Goal: Task Accomplishment & Management: Complete application form

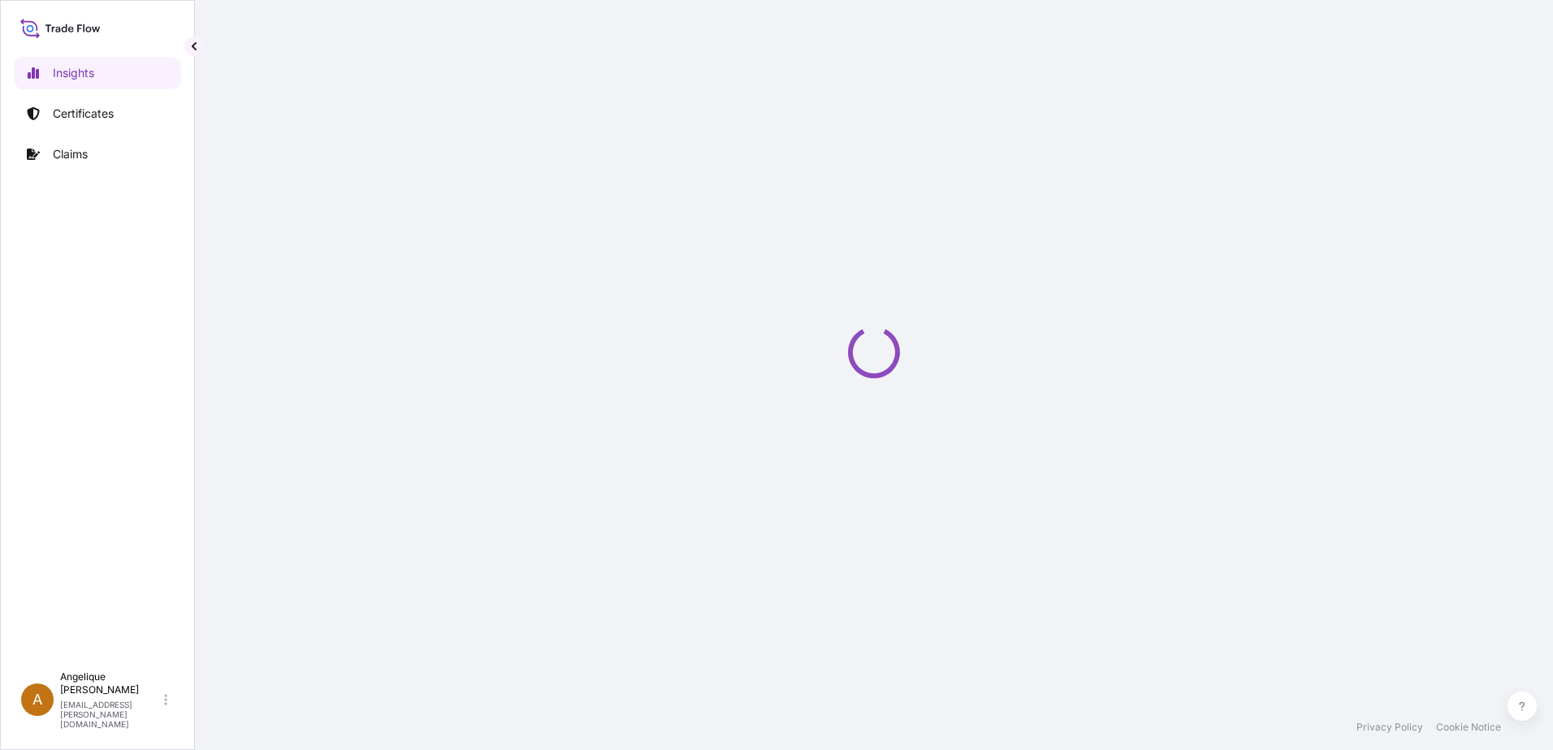
select select "2025"
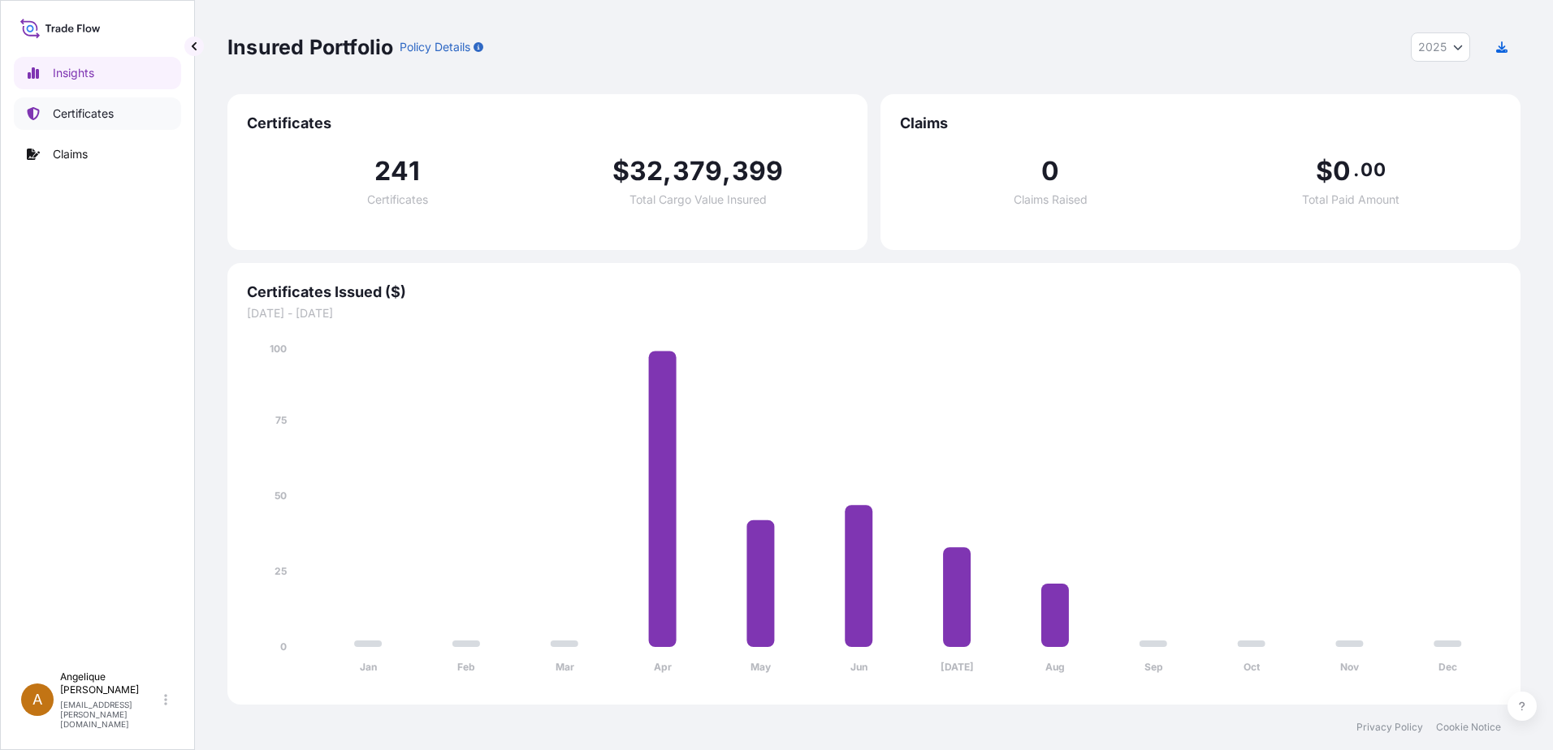
click at [68, 115] on p "Certificates" at bounding box center [83, 114] width 61 height 16
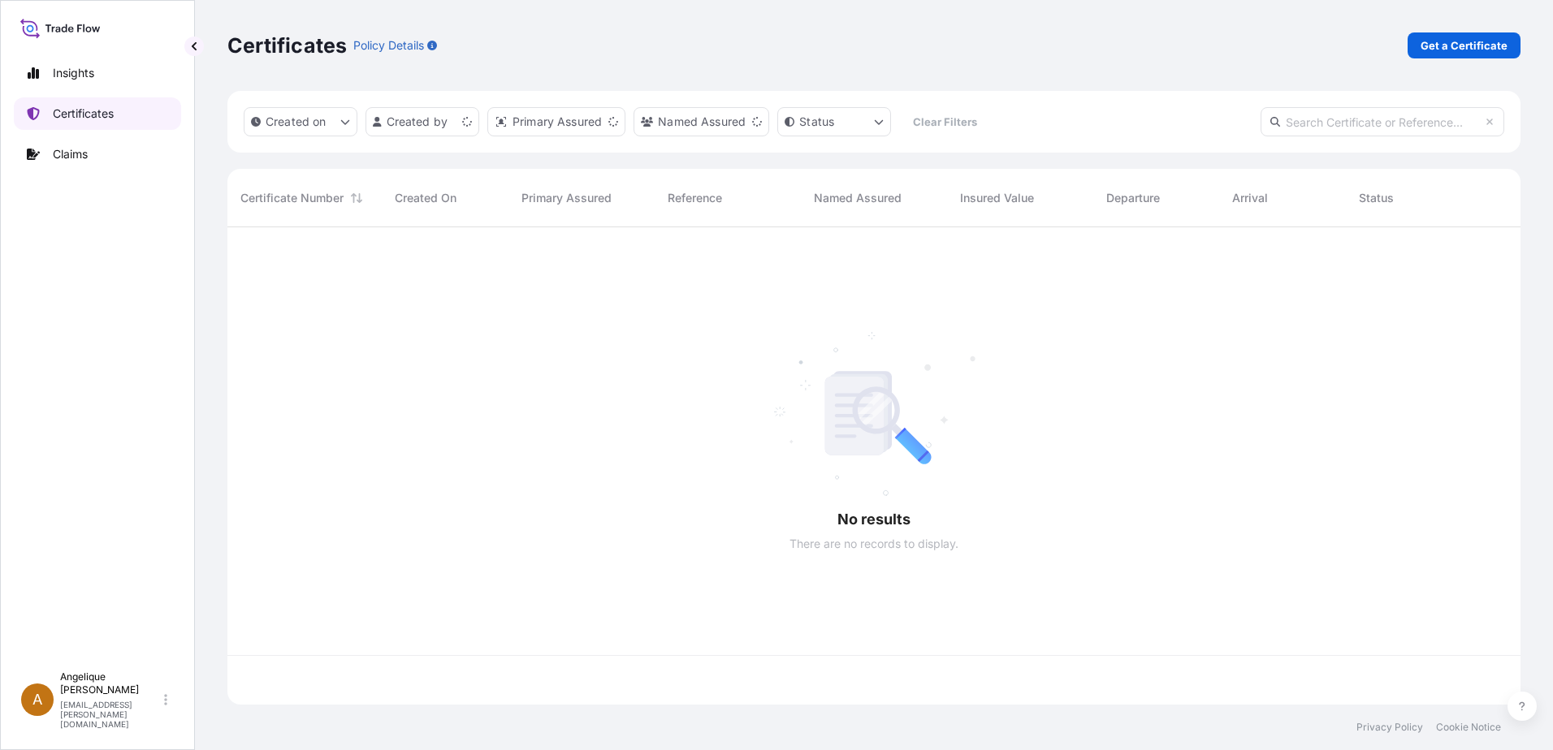
scroll to position [474, 1281]
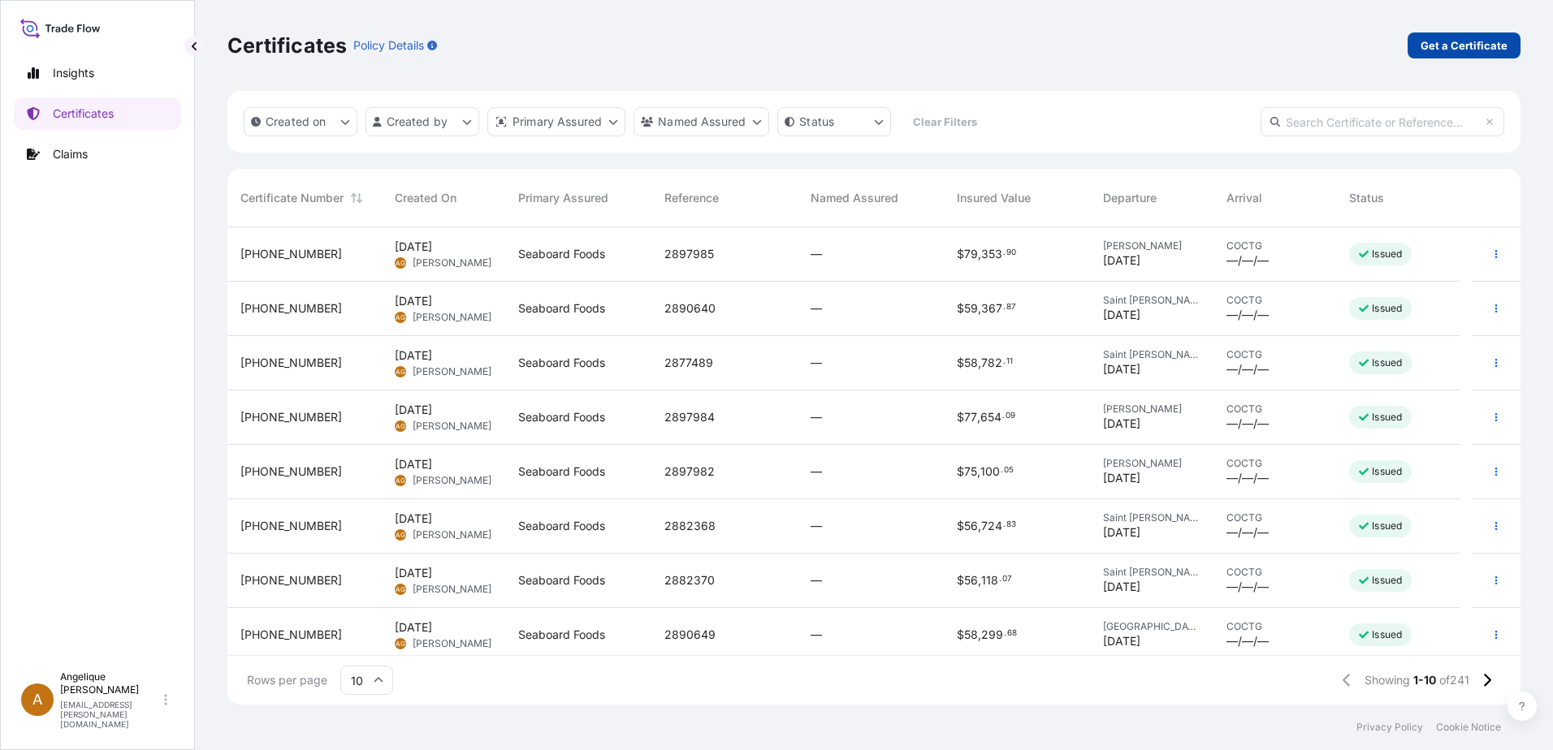
click at [1464, 42] on p "Get a Certificate" at bounding box center [1463, 45] width 87 height 16
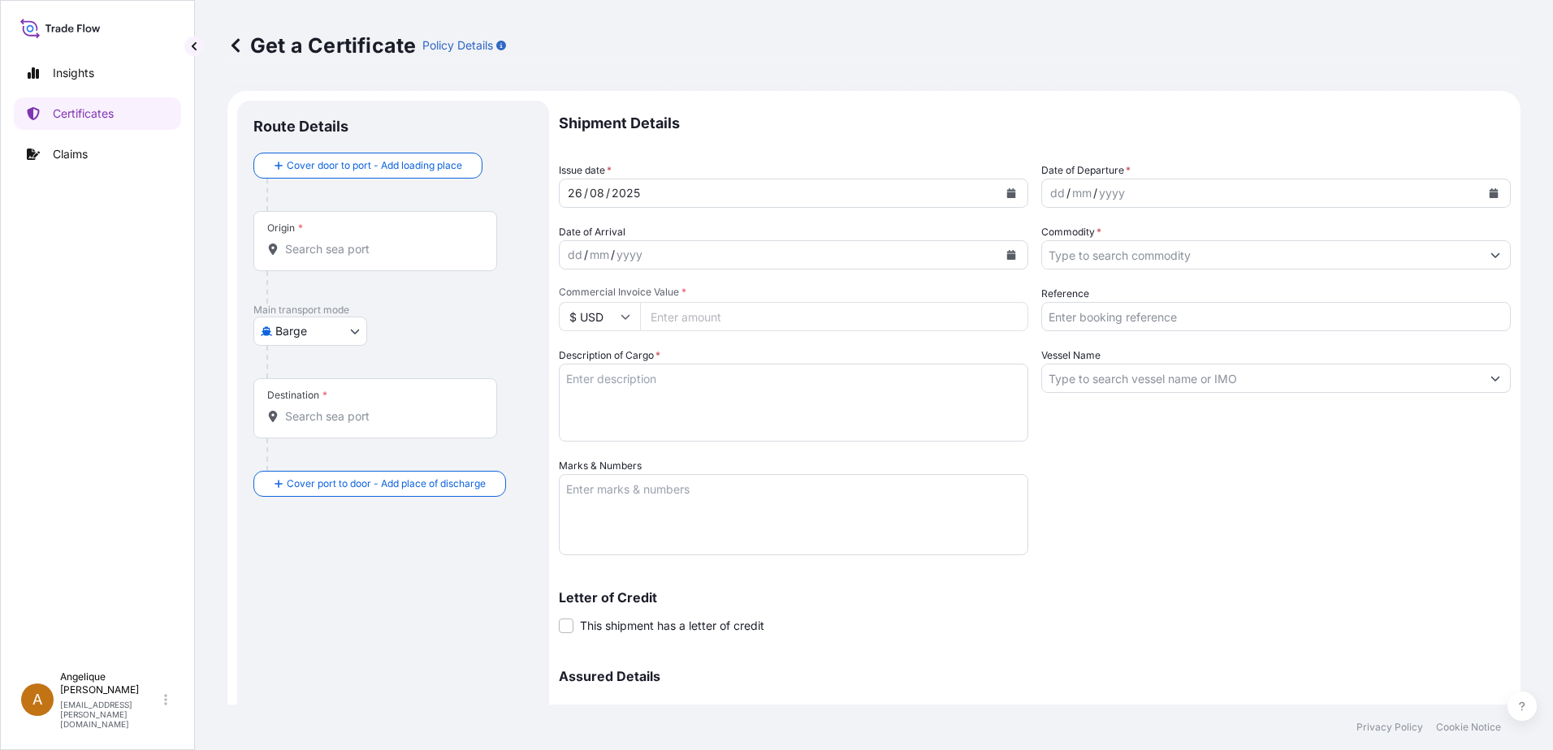
click at [353, 332] on body "Insights Certificates Claims A [PERSON_NAME] [PERSON_NAME][EMAIL_ADDRESS][PERSO…" at bounding box center [776, 375] width 1553 height 750
click at [313, 460] on span "Ocean Vessel" at bounding box center [320, 461] width 72 height 16
select select "Ocean Vessel"
click at [334, 264] on div "Origin *" at bounding box center [375, 248] width 244 height 60
click at [334, 264] on input "Origin *" at bounding box center [381, 256] width 192 height 16
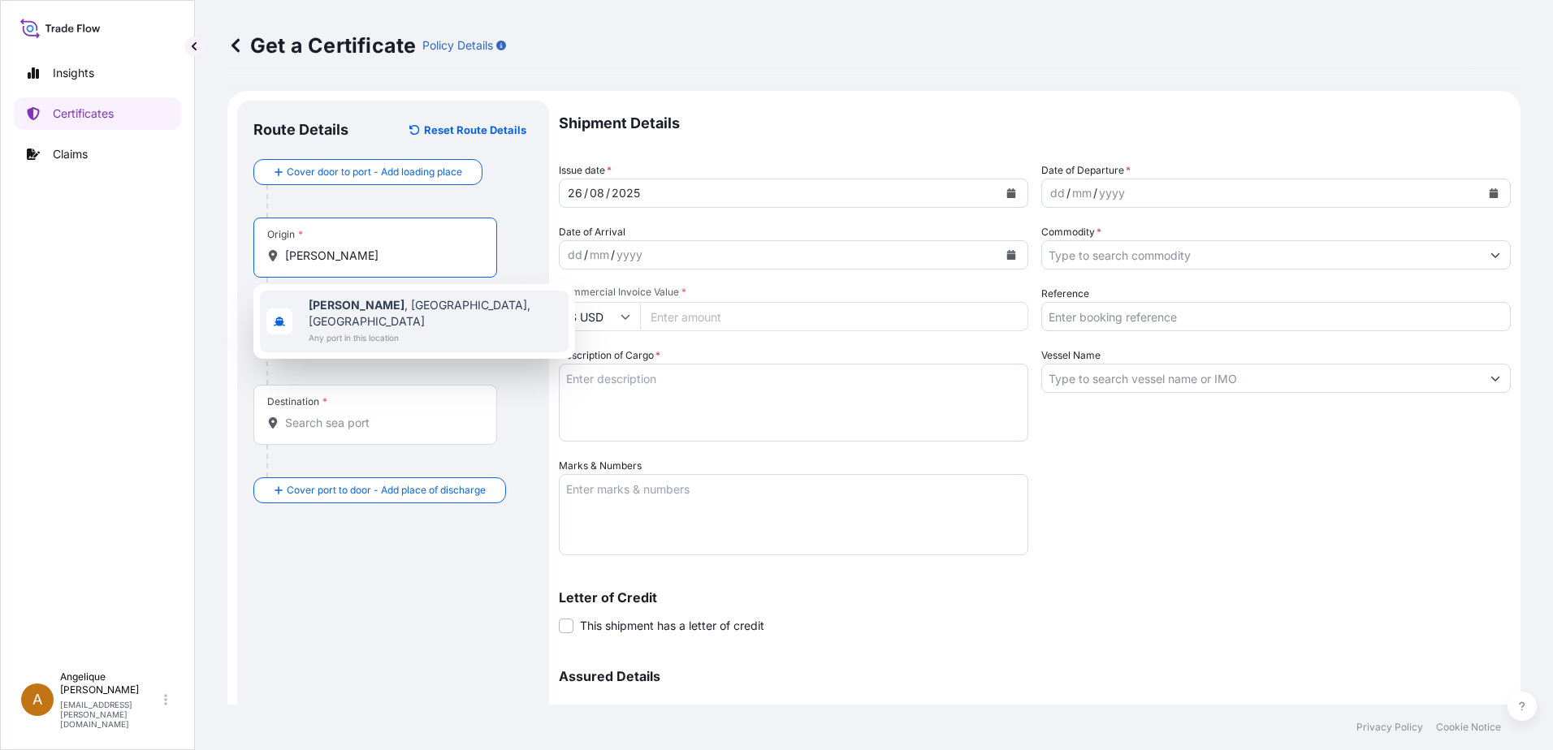
click at [426, 313] on div "[GEOGRAPHIC_DATA] , [GEOGRAPHIC_DATA], [GEOGRAPHIC_DATA] Any port in this locat…" at bounding box center [414, 322] width 309 height 62
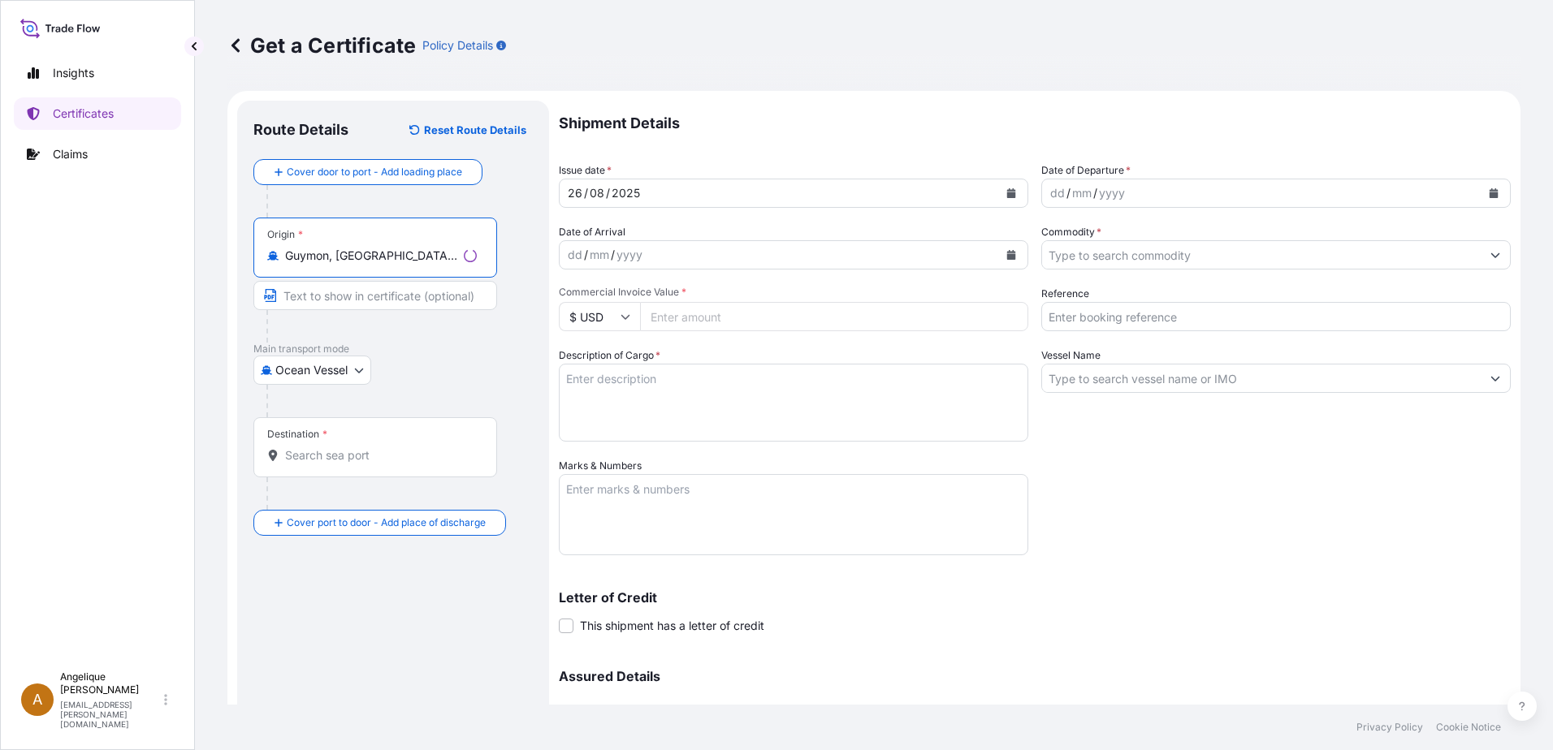
type input "Guymon, [GEOGRAPHIC_DATA], [GEOGRAPHIC_DATA]"
click at [311, 465] on div "Destination *" at bounding box center [375, 447] width 244 height 60
click at [311, 464] on input "Destination *" at bounding box center [381, 455] width 192 height 16
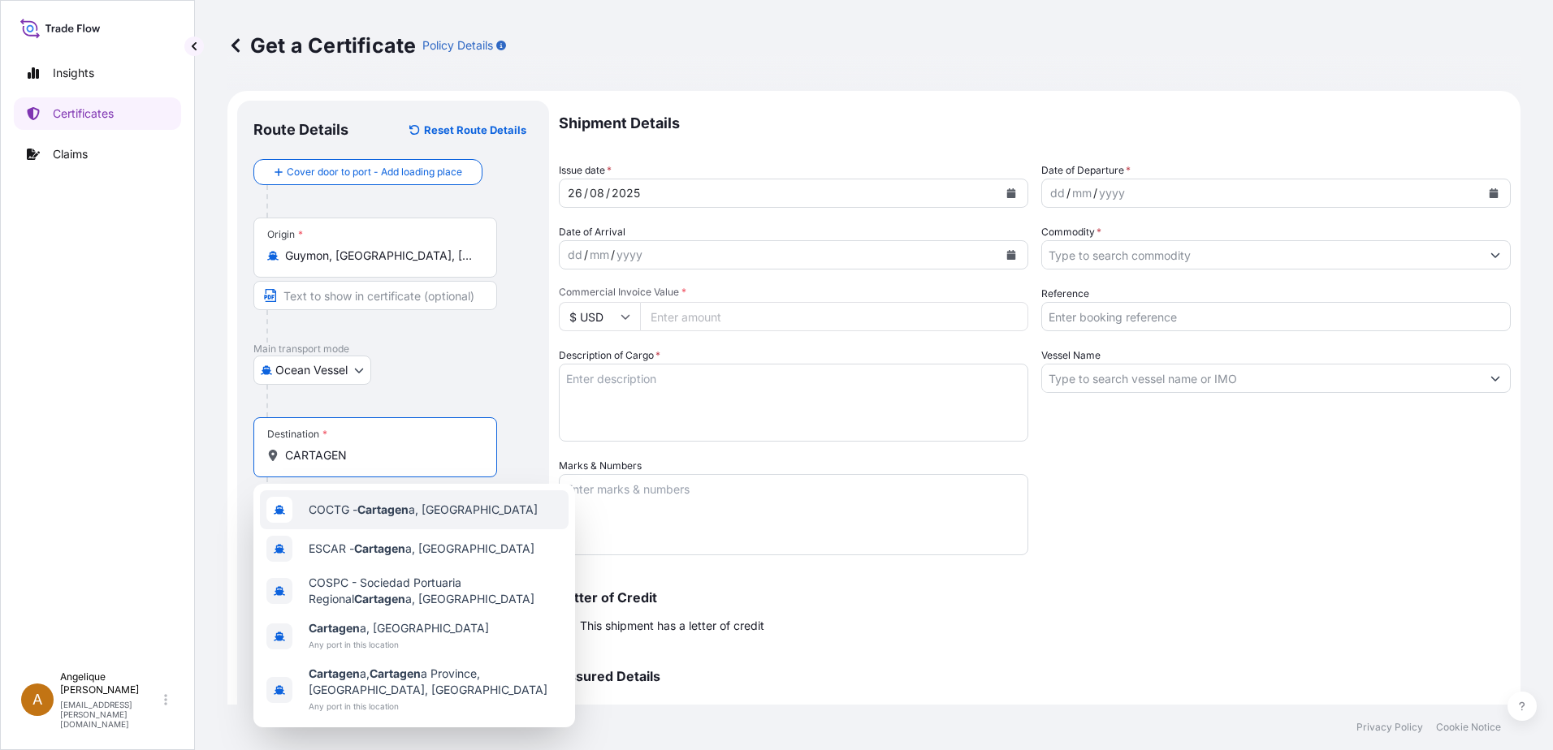
click at [436, 506] on span "COCTG - Cartagen a, [GEOGRAPHIC_DATA]" at bounding box center [423, 510] width 229 height 16
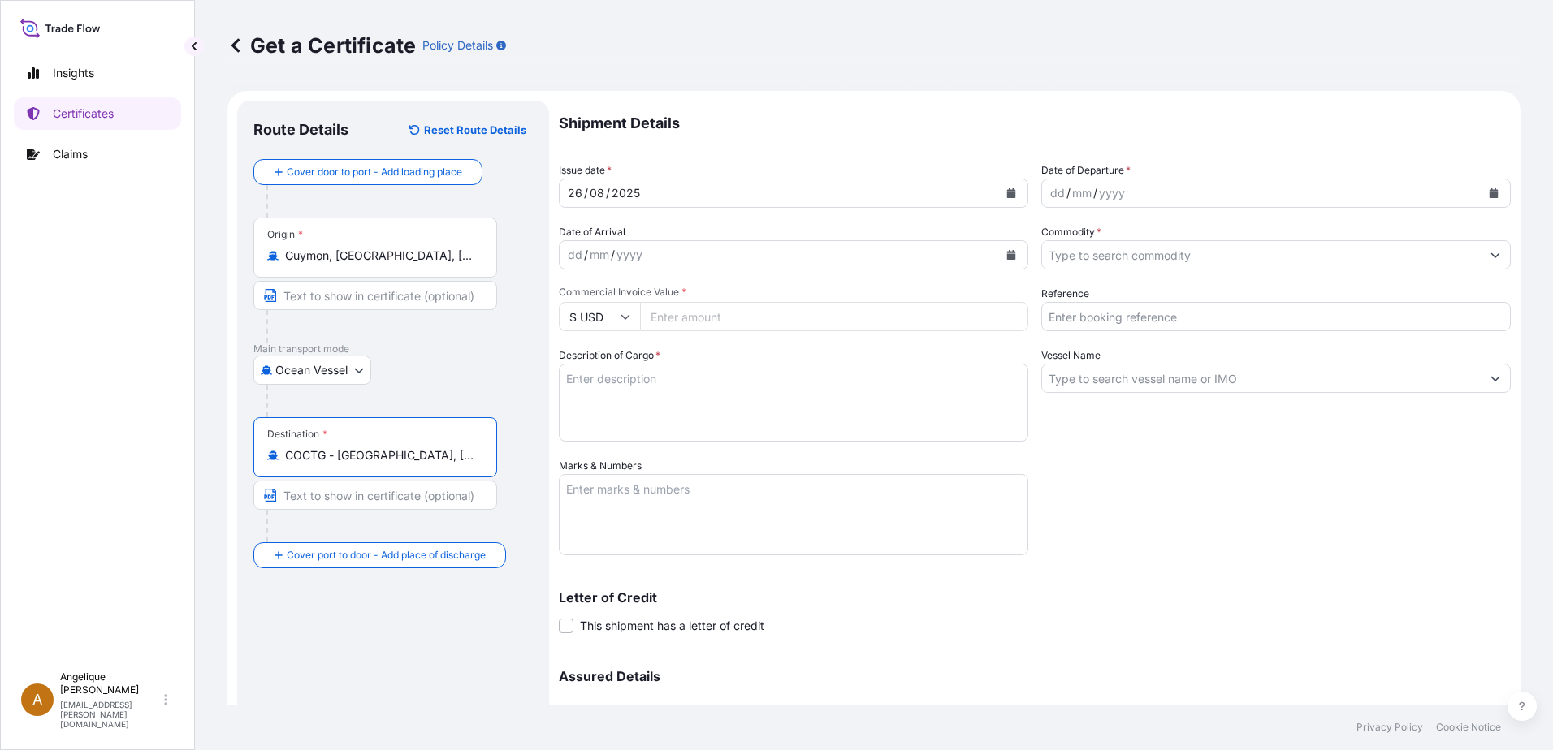
type input "COCTG - [GEOGRAPHIC_DATA], [GEOGRAPHIC_DATA]"
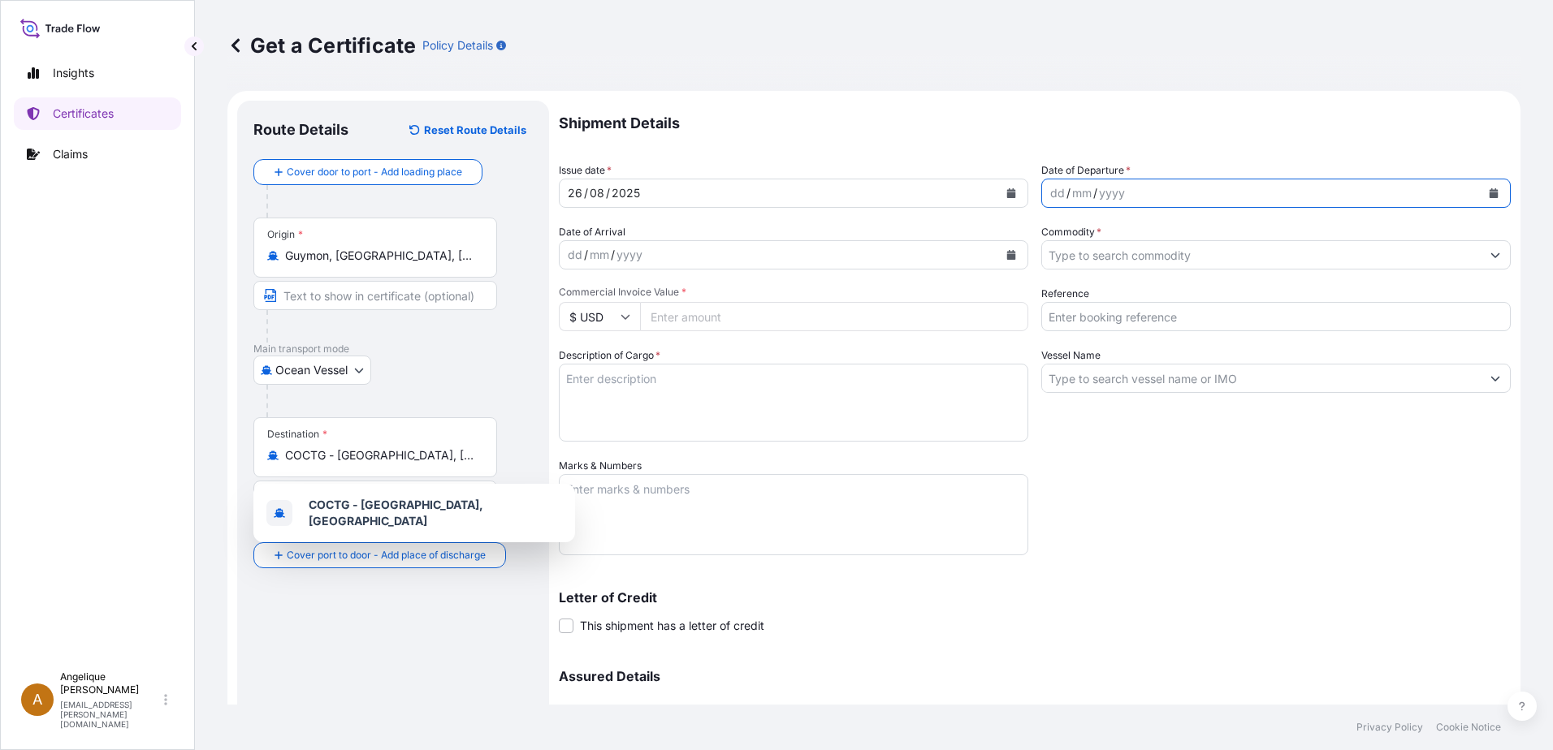
click at [1480, 197] on button "Calendar" at bounding box center [1493, 193] width 26 height 26
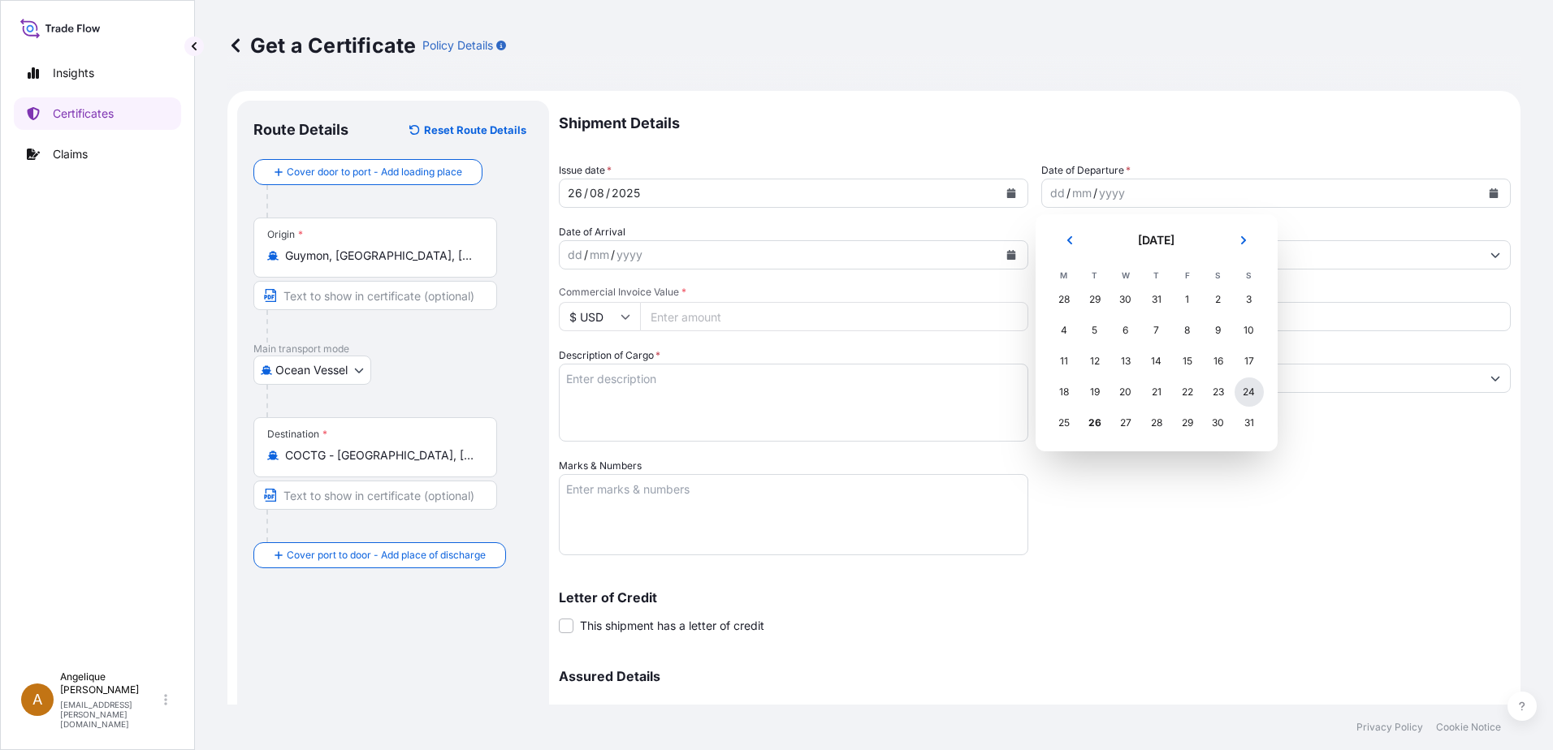
click at [1245, 391] on div "24" at bounding box center [1248, 392] width 29 height 29
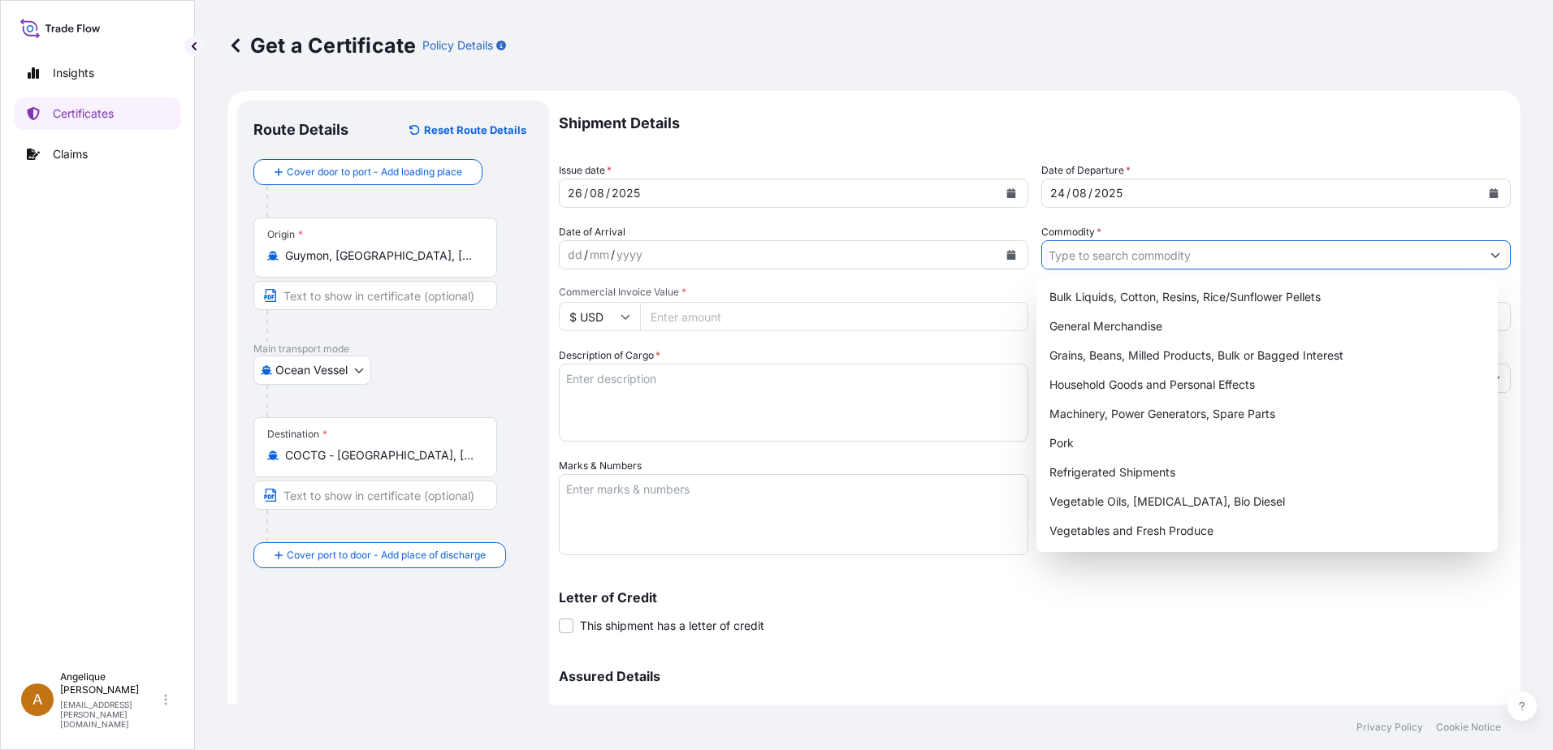
click at [1086, 248] on input "Commodity *" at bounding box center [1261, 254] width 438 height 29
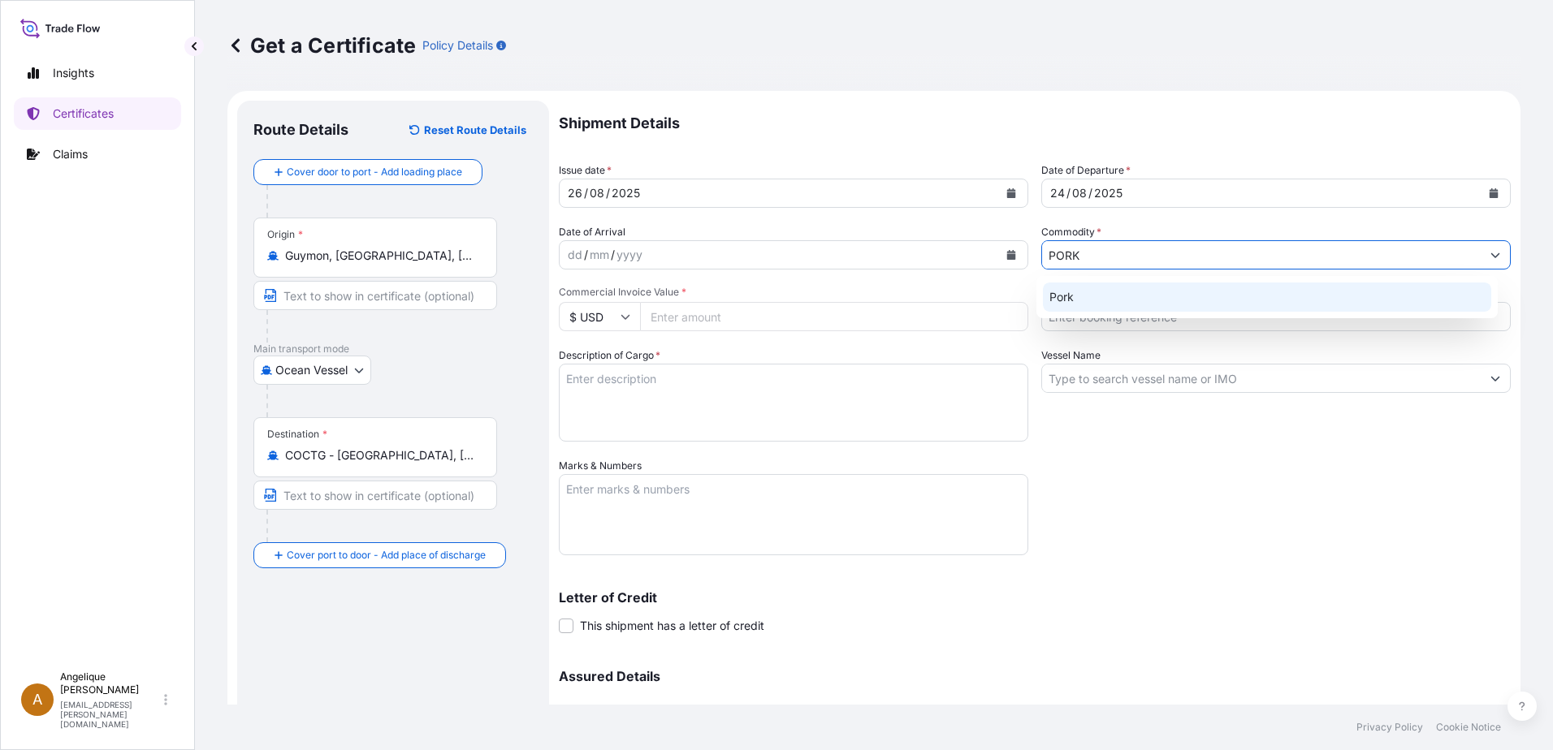
click at [1065, 301] on div "Pork" at bounding box center [1267, 297] width 449 height 29
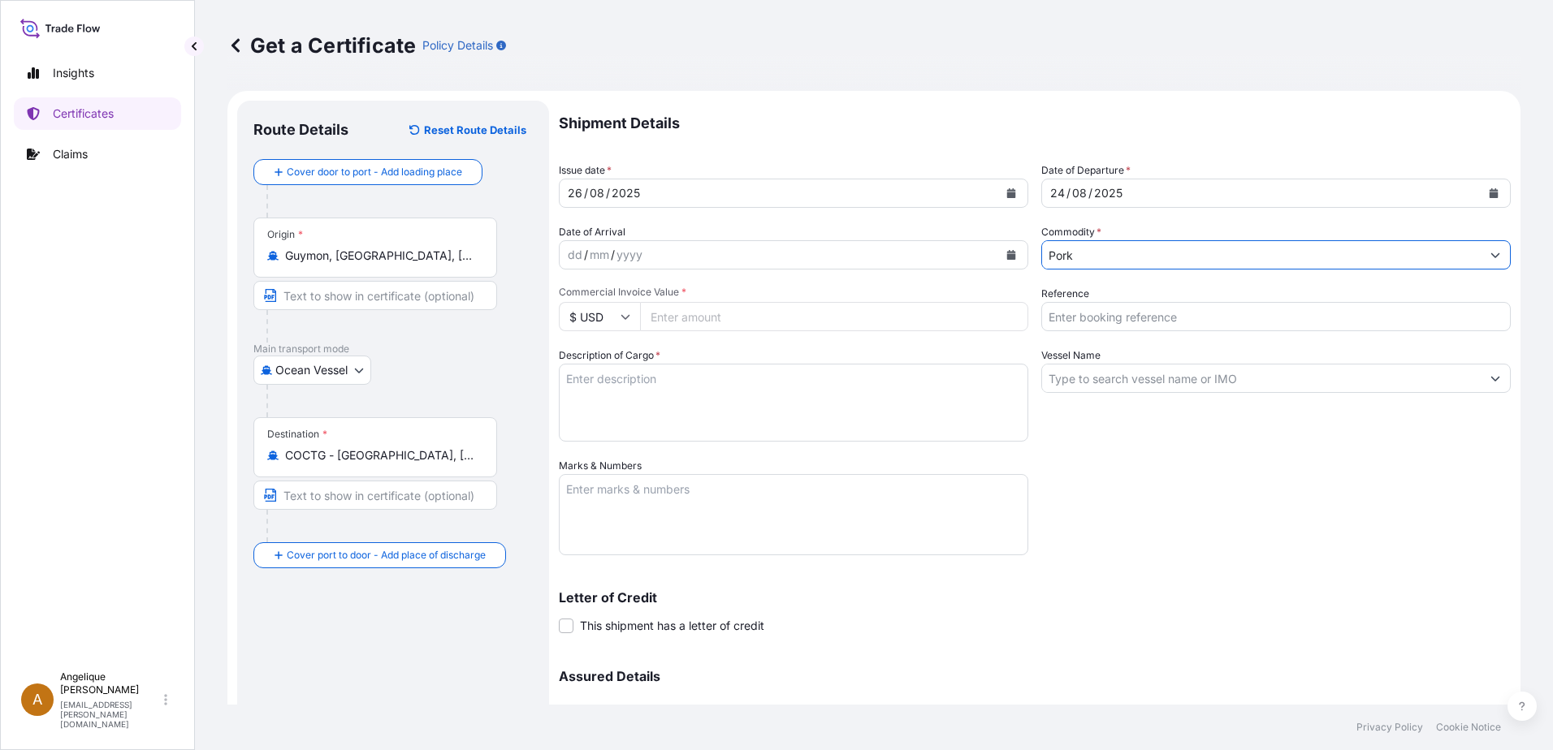
type input "Pork"
click at [685, 320] on input "Commercial Invoice Value *" at bounding box center [834, 316] width 388 height 29
type input "78535.46"
type input "2897981"
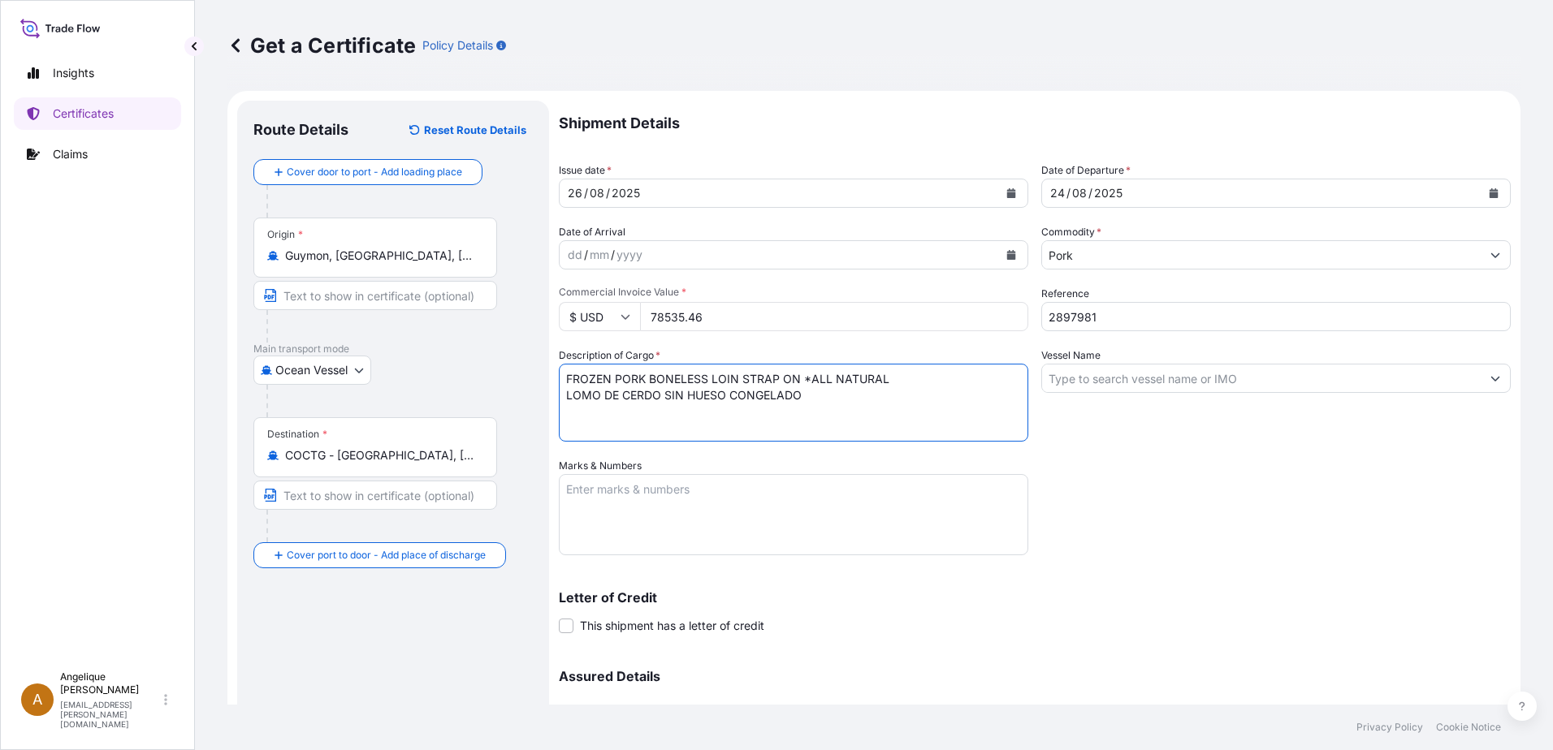
type textarea "FROZEN PORK BONELESS LOIN STRAP ON *ALL NATURAL LOMO DE CERDO SIN HUESO CONGELA…"
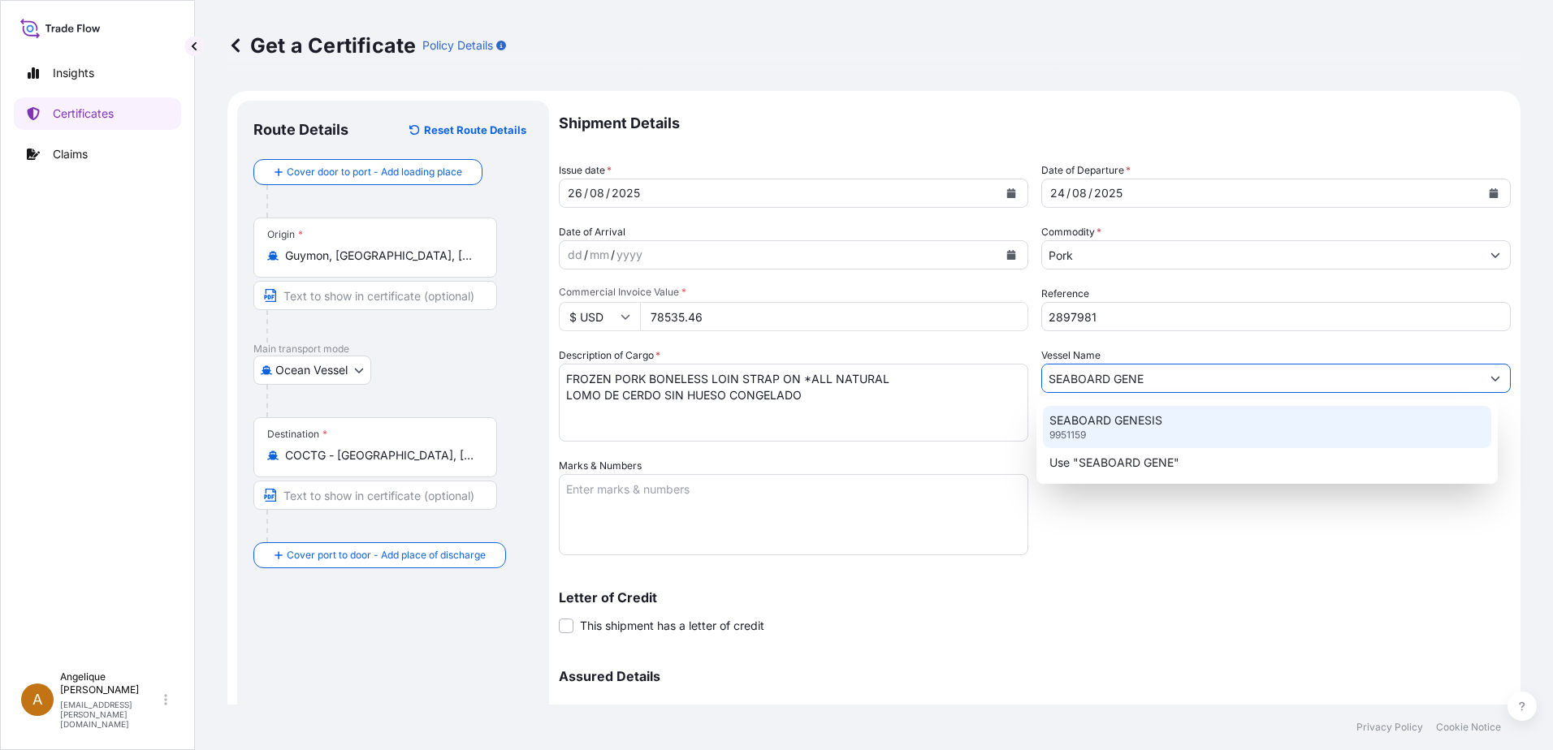
click at [1065, 425] on p "SEABOARD GENESIS" at bounding box center [1105, 421] width 113 height 16
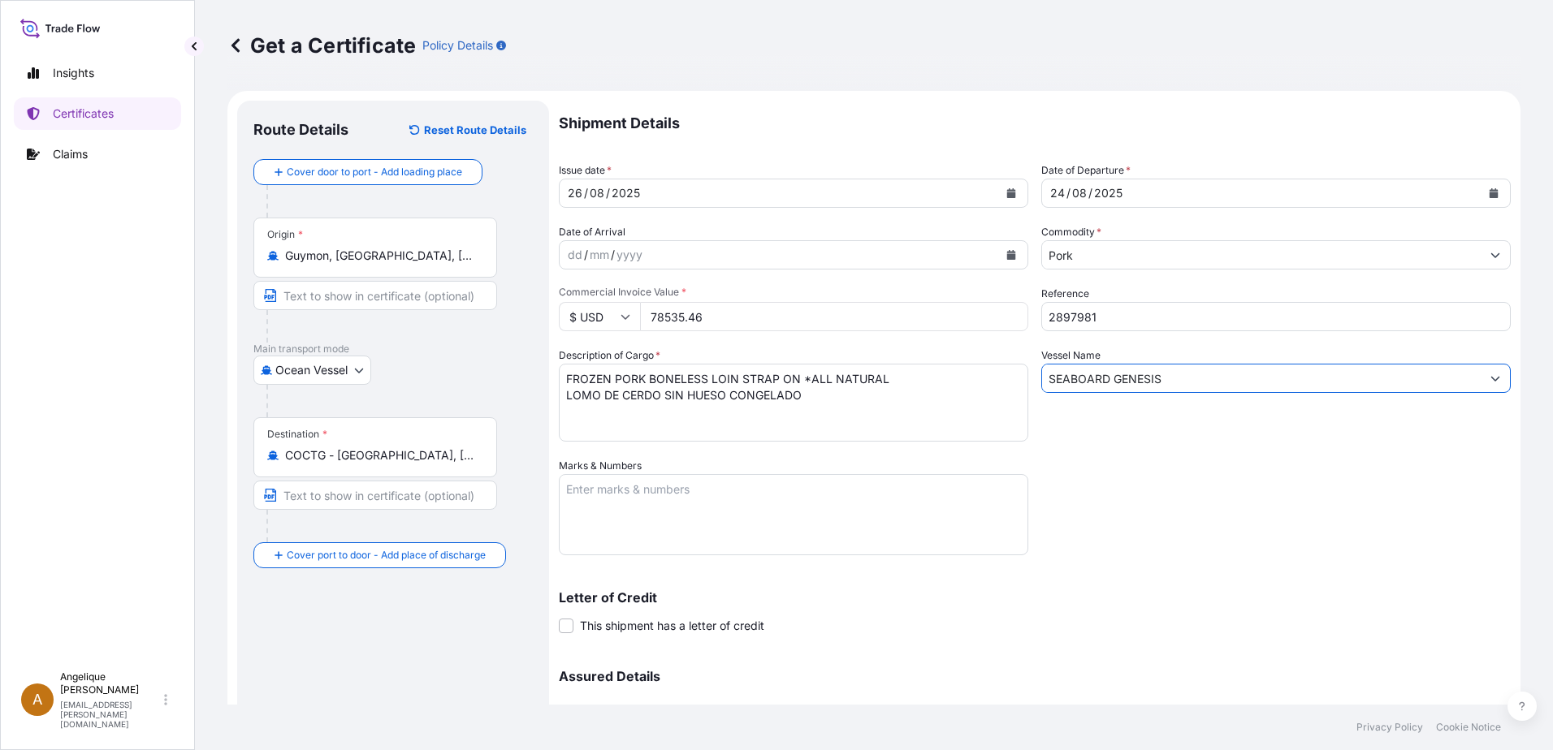
type input "SEABOARD GENESIS"
click at [574, 495] on textarea "Marks & Numbers" at bounding box center [793, 514] width 469 height 81
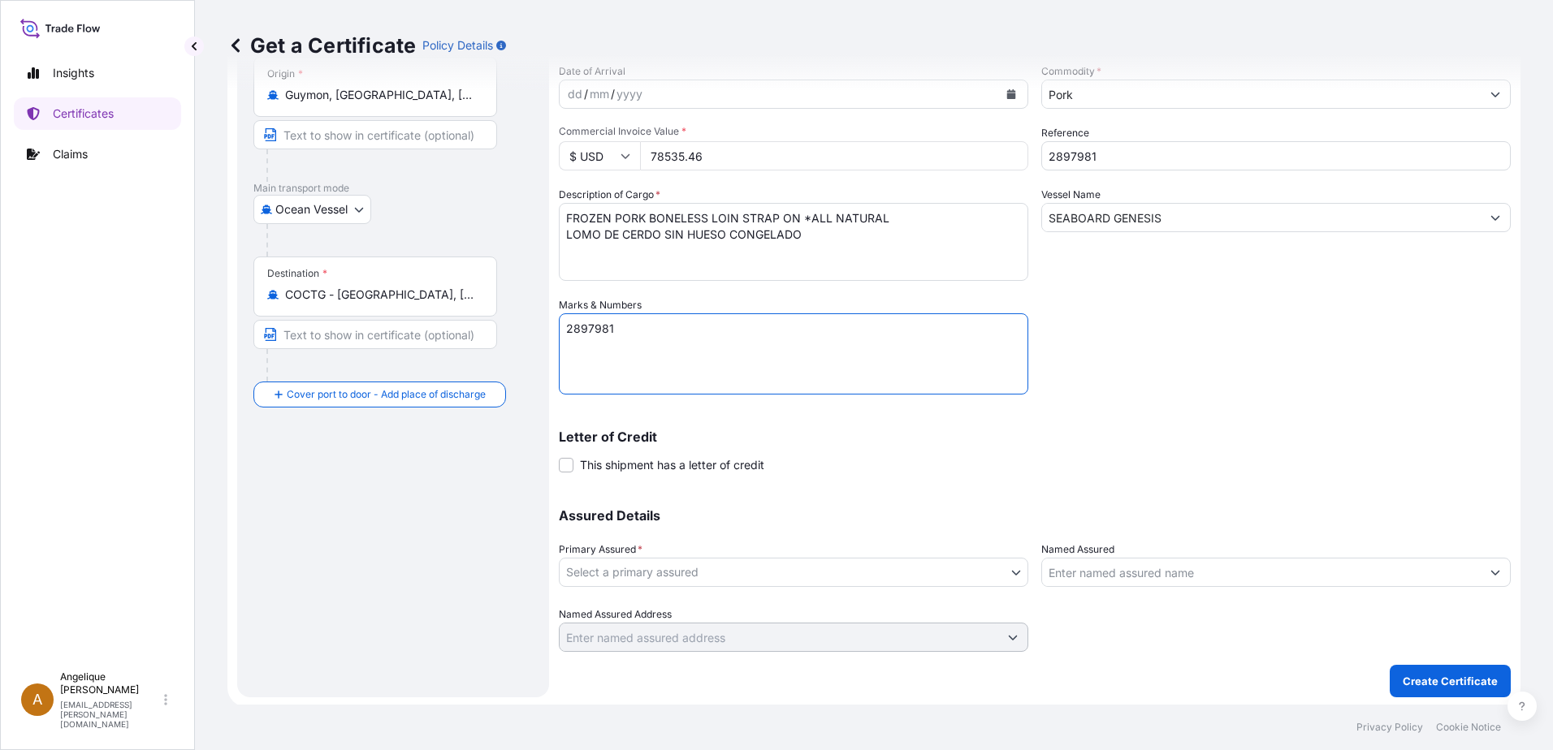
scroll to position [162, 0]
type textarea "2897981"
click at [732, 569] on body "Insights Certificates Claims A [PERSON_NAME] [PERSON_NAME][EMAIL_ADDRESS][PERSO…" at bounding box center [776, 375] width 1553 height 750
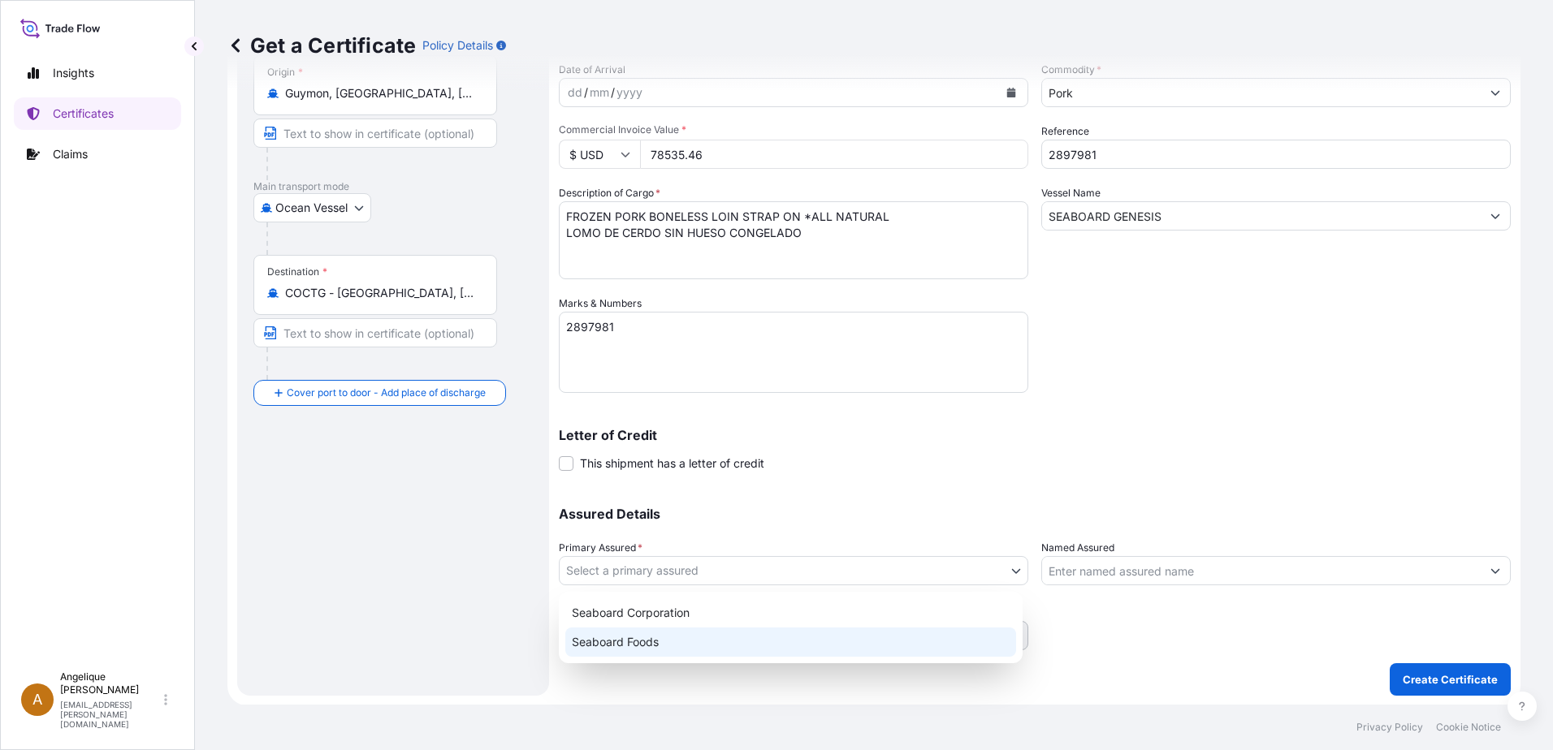
click at [654, 640] on div "Seaboard Foods" at bounding box center [790, 642] width 451 height 29
select select "31638"
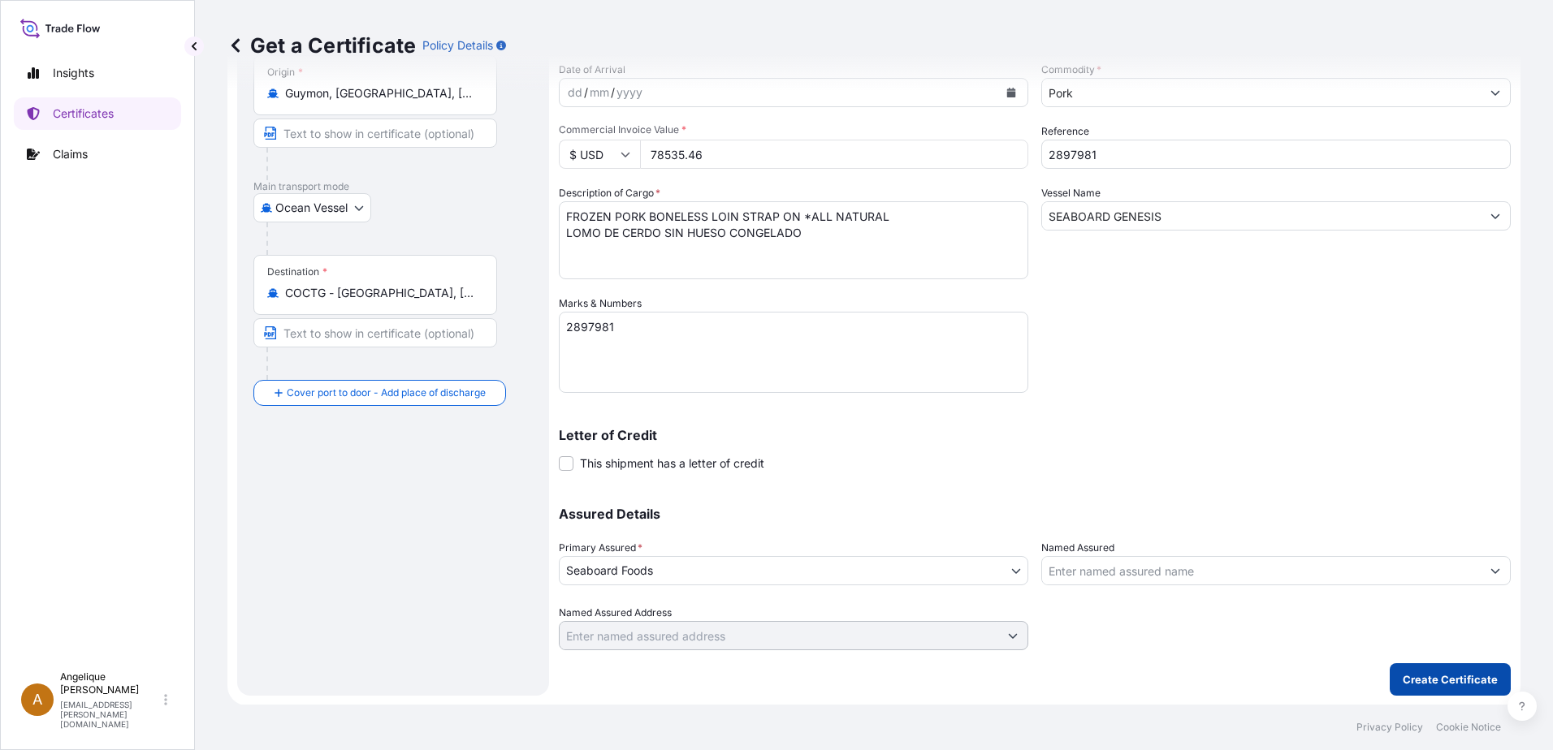
click at [1432, 685] on p "Create Certificate" at bounding box center [1449, 680] width 95 height 16
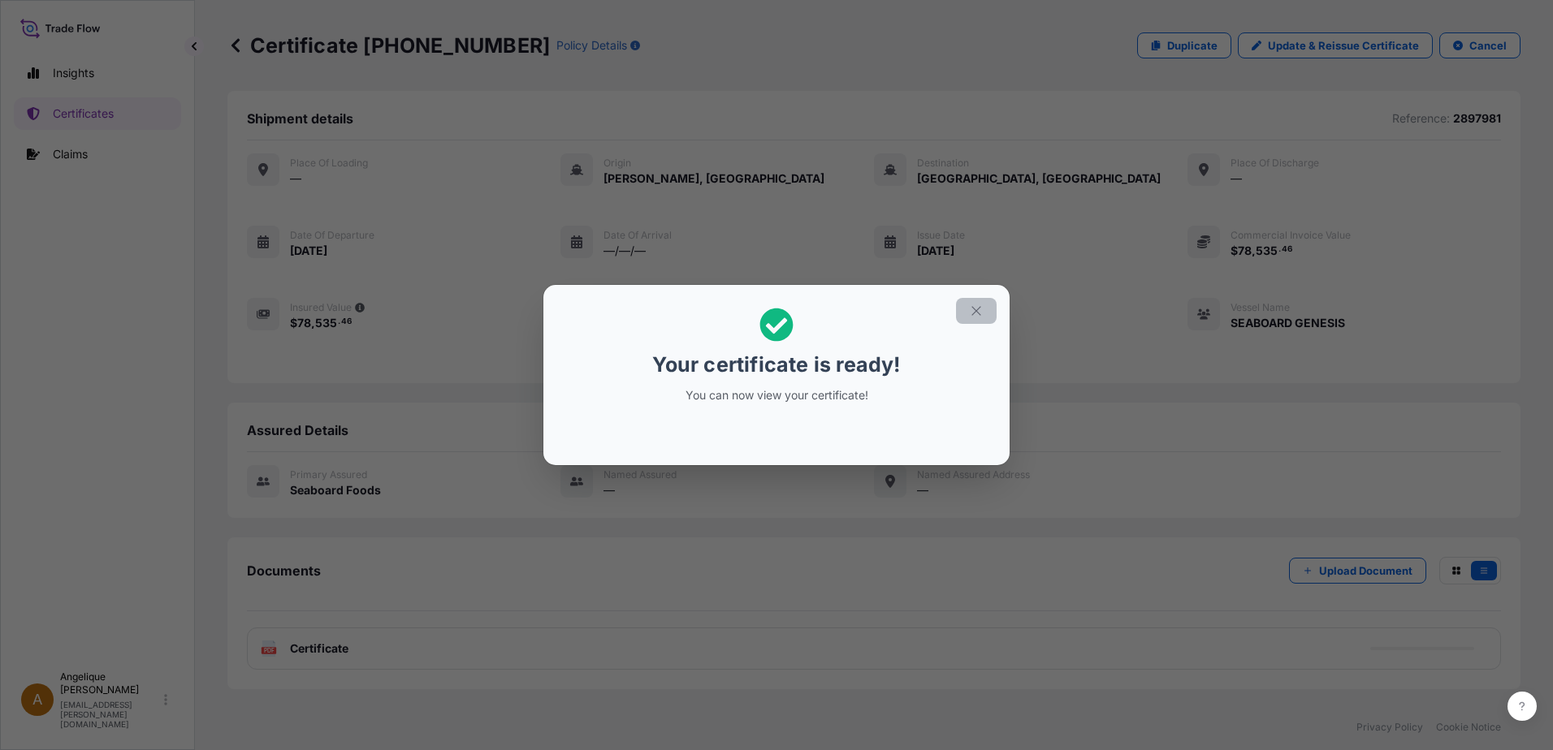
click at [982, 307] on icon "button" at bounding box center [976, 311] width 15 height 15
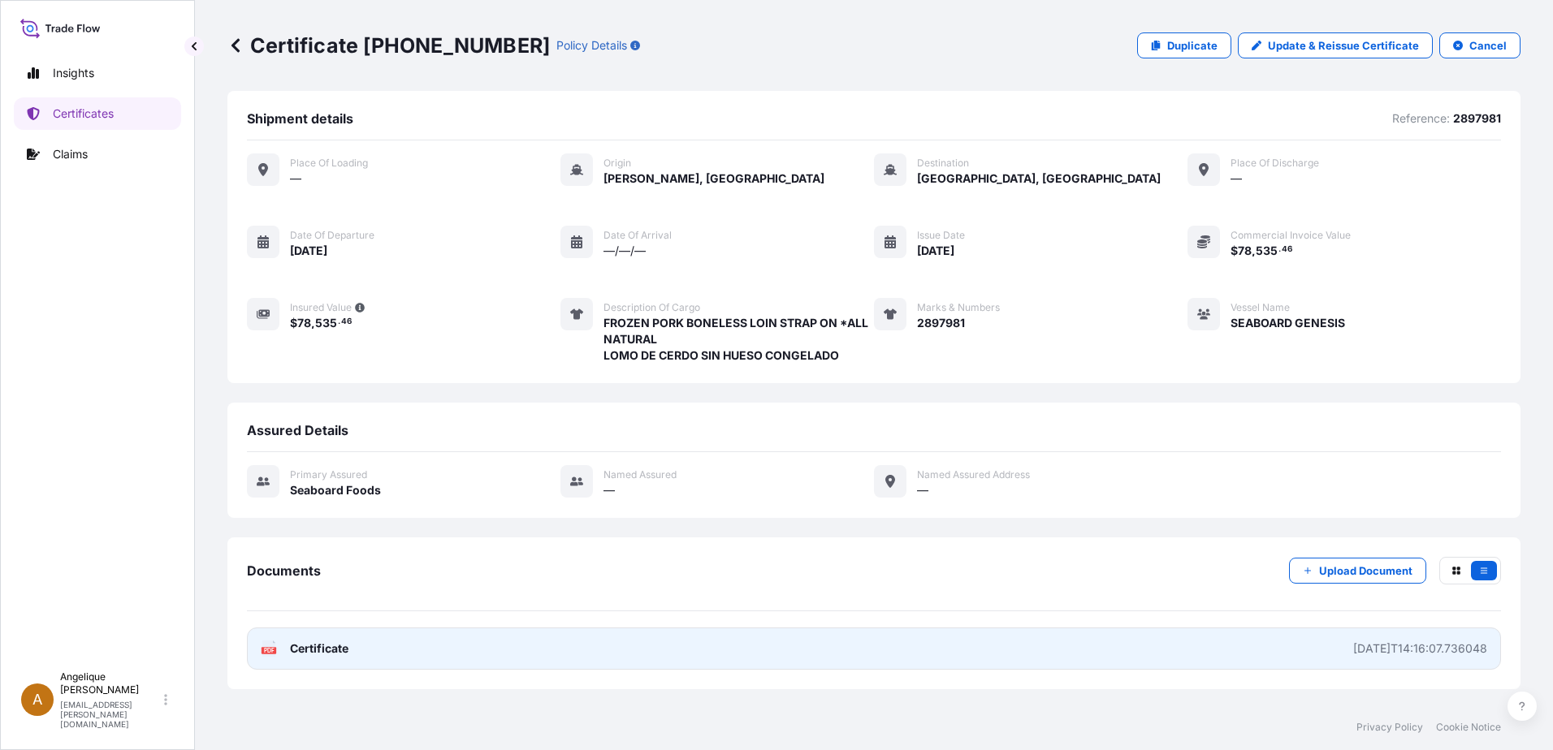
click at [328, 649] on span "Certificate" at bounding box center [319, 649] width 58 height 16
